Goal: Check status: Check status

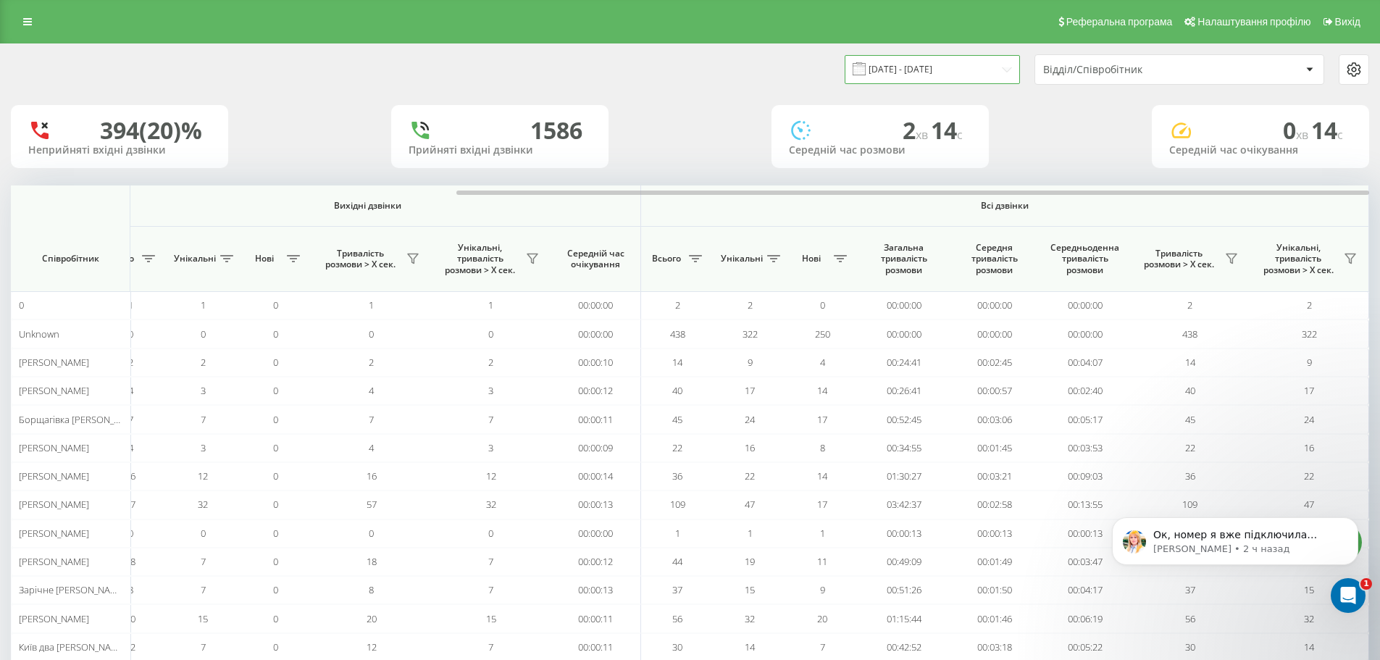
click at [925, 67] on input "[DATE] - [DATE]" at bounding box center [932, 69] width 175 height 28
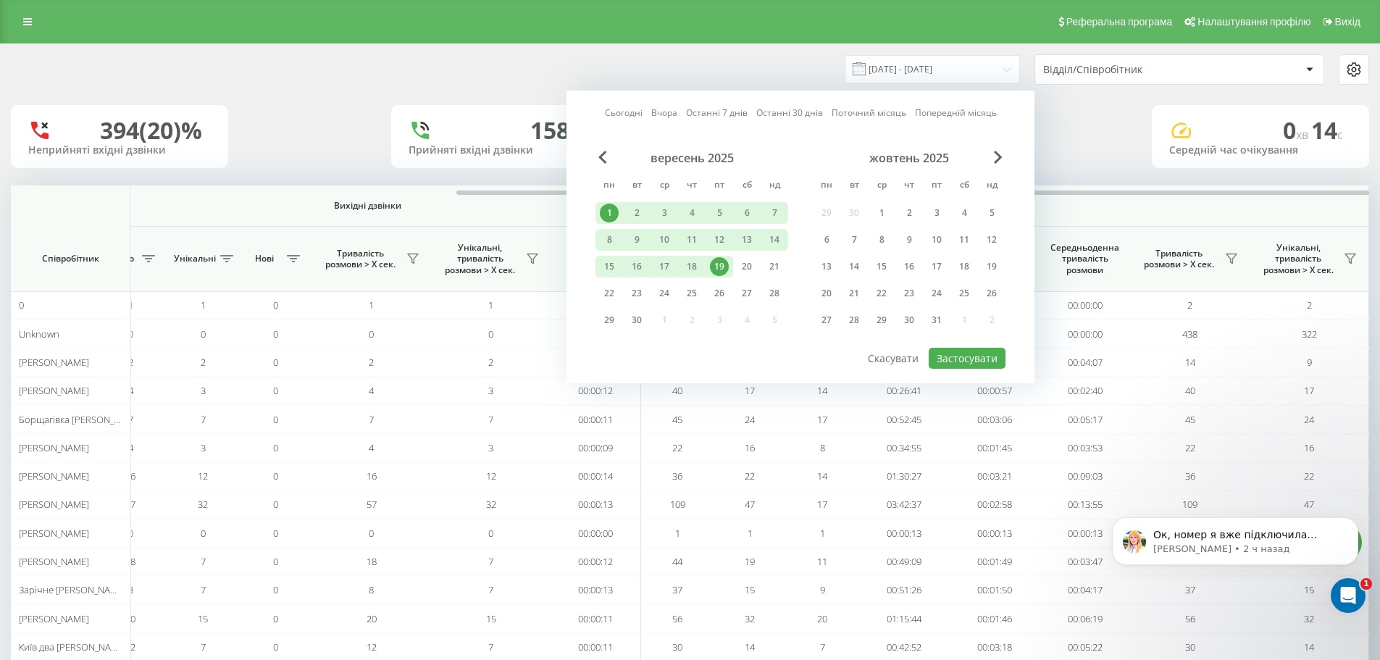
click at [720, 267] on div "19" at bounding box center [719, 266] width 19 height 19
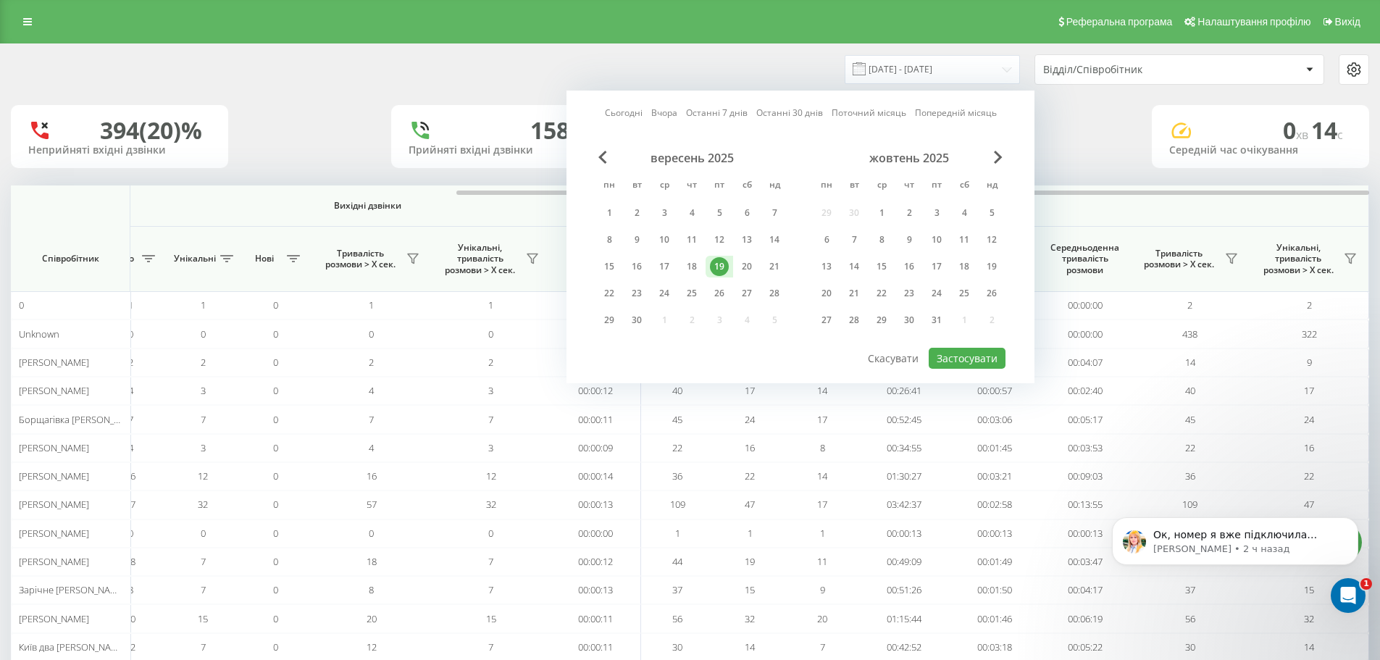
click at [720, 267] on div "19" at bounding box center [719, 266] width 19 height 19
click at [962, 352] on button "Застосувати" at bounding box center [967, 358] width 77 height 21
type input "[DATE] - [DATE]"
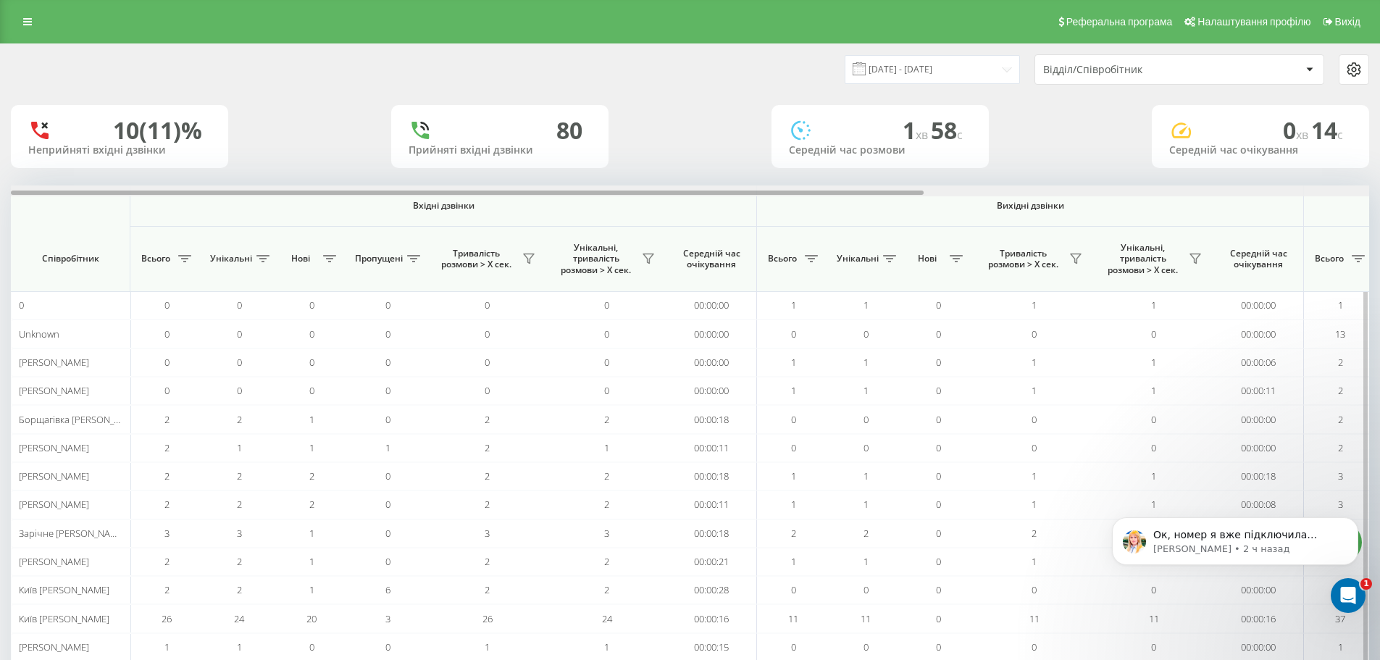
scroll to position [0, 663]
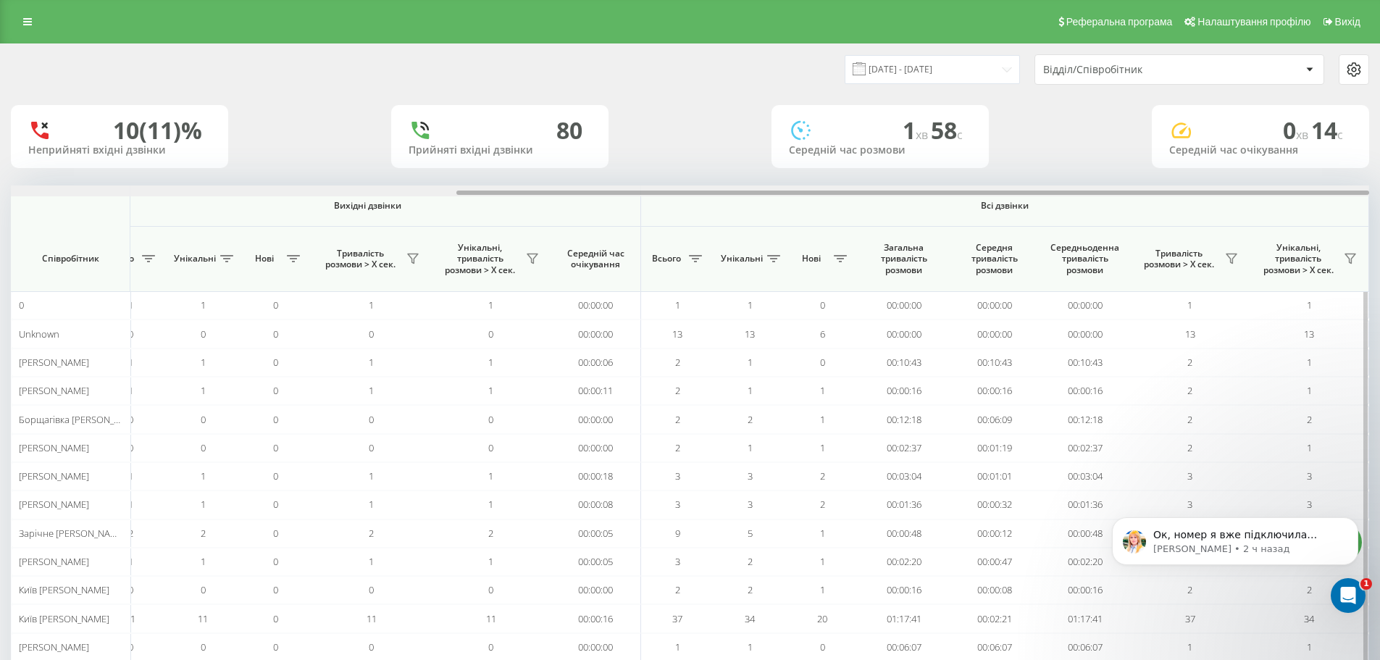
drag, startPoint x: 830, startPoint y: 189, endPoint x: 1027, endPoint y: 192, distance: 196.4
click at [1027, 192] on div at bounding box center [690, 190] width 1359 height 11
drag, startPoint x: 991, startPoint y: 192, endPoint x: 977, endPoint y: 227, distance: 37.1
click at [1046, 193] on div at bounding box center [912, 193] width 913 height 4
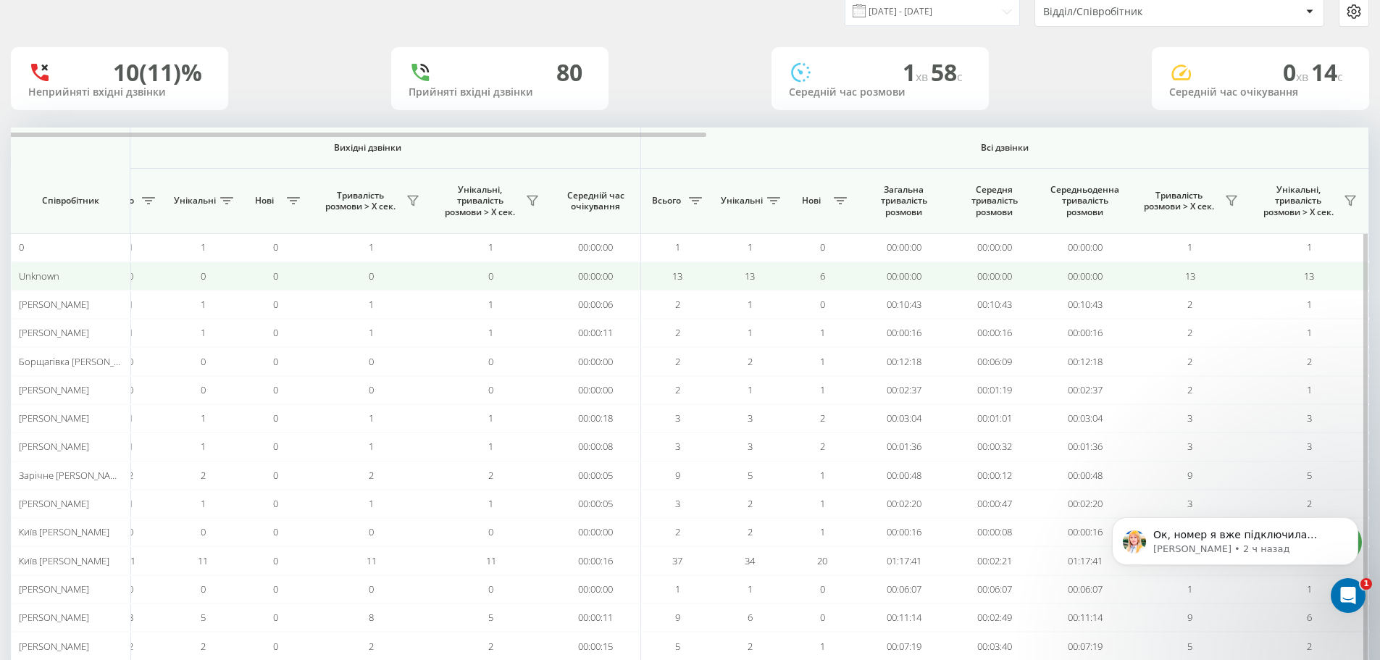
scroll to position [0, 0]
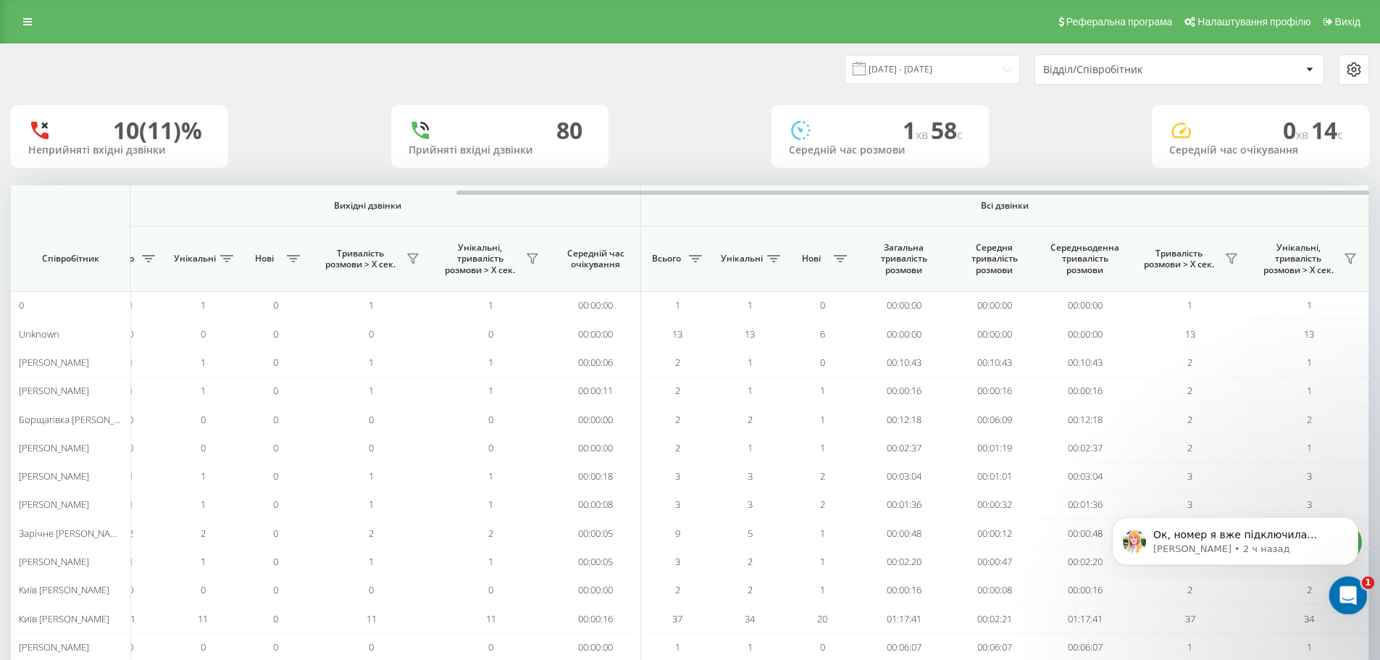
click at [1343, 586] on icon "Открыть службу сообщений Intercom" at bounding box center [1347, 594] width 24 height 24
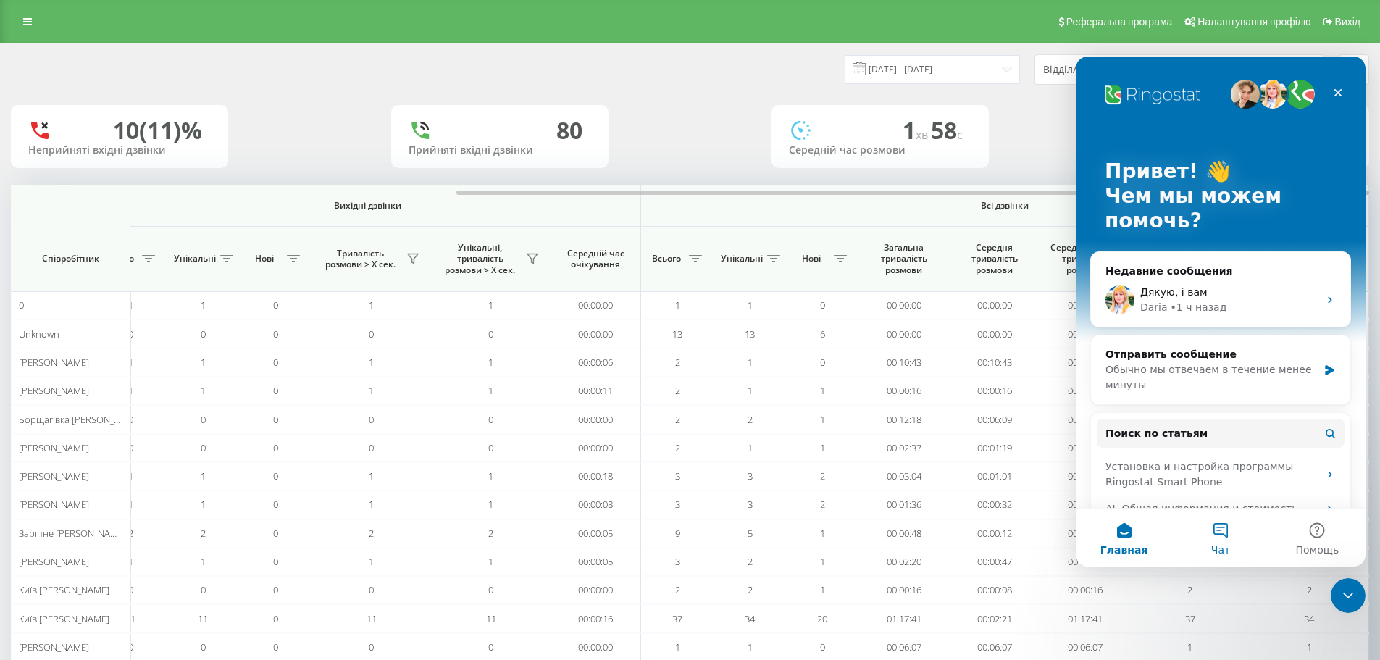
click at [1223, 514] on button "Чат" at bounding box center [1220, 538] width 96 height 58
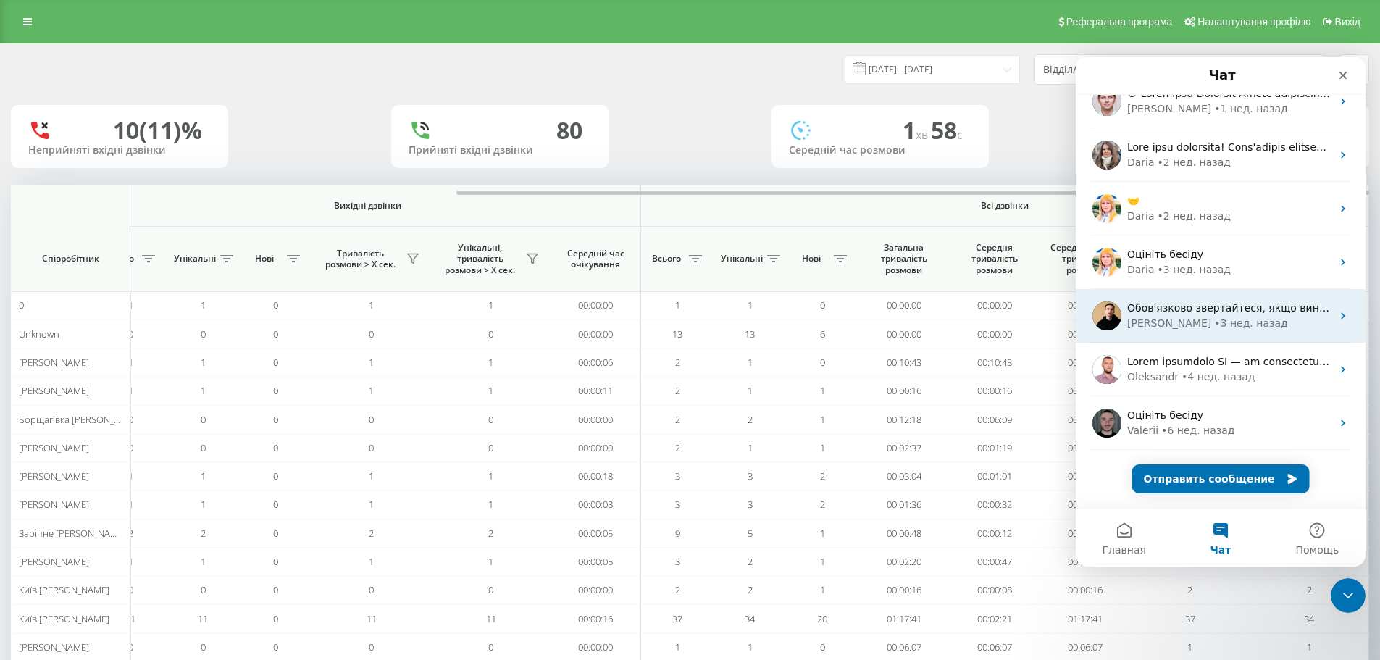
scroll to position [235, 0]
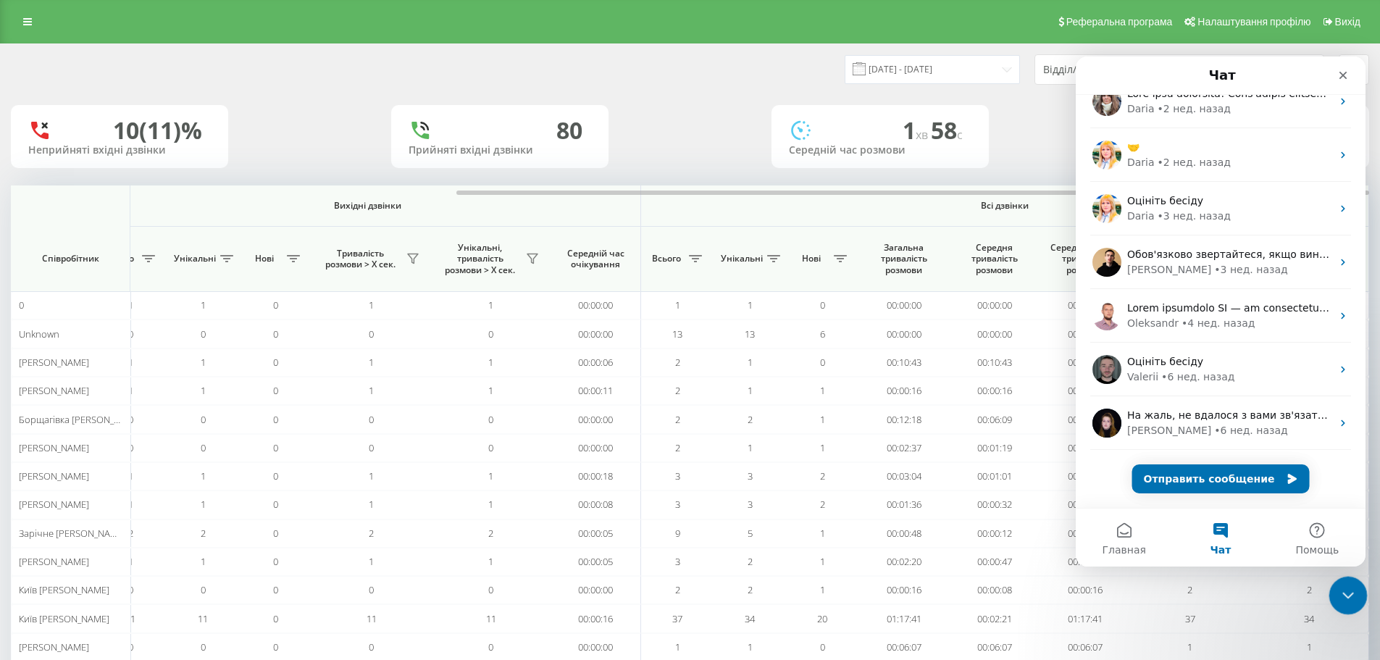
click at [1344, 591] on icon "Закрыть службу сообщений Intercom" at bounding box center [1346, 593] width 17 height 17
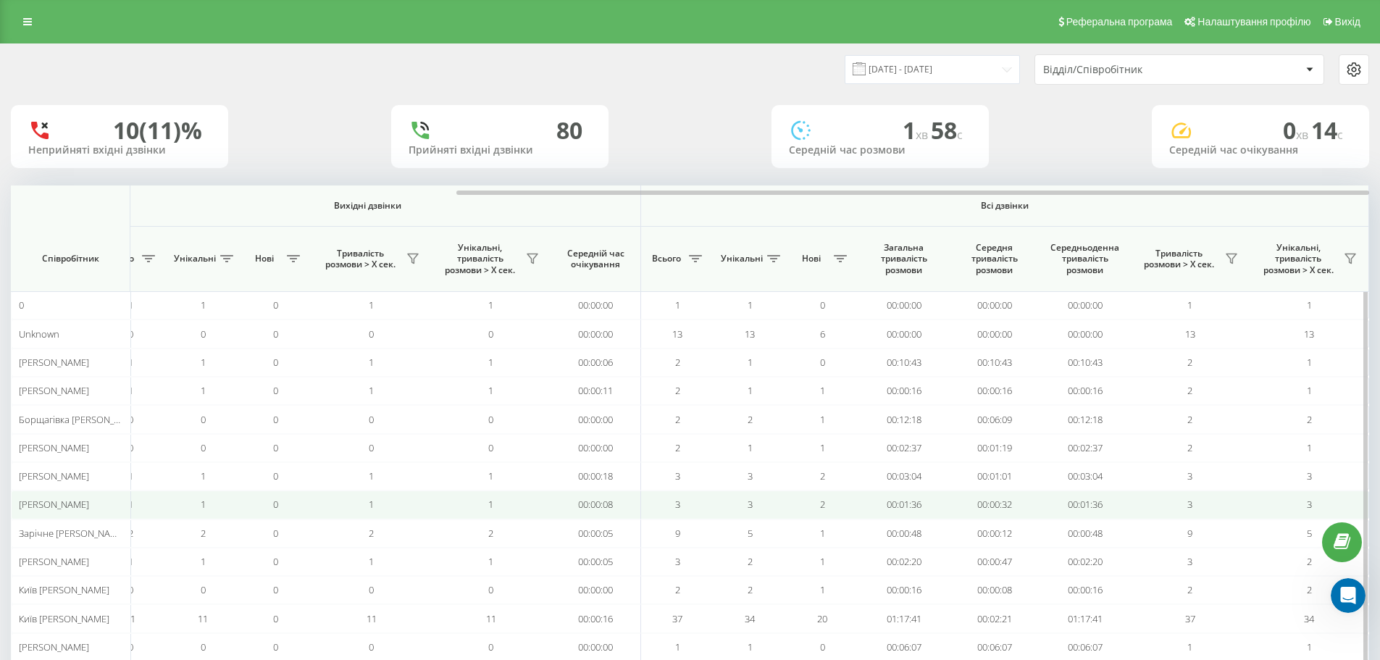
scroll to position [0, 0]
